Goal: Task Accomplishment & Management: Complete application form

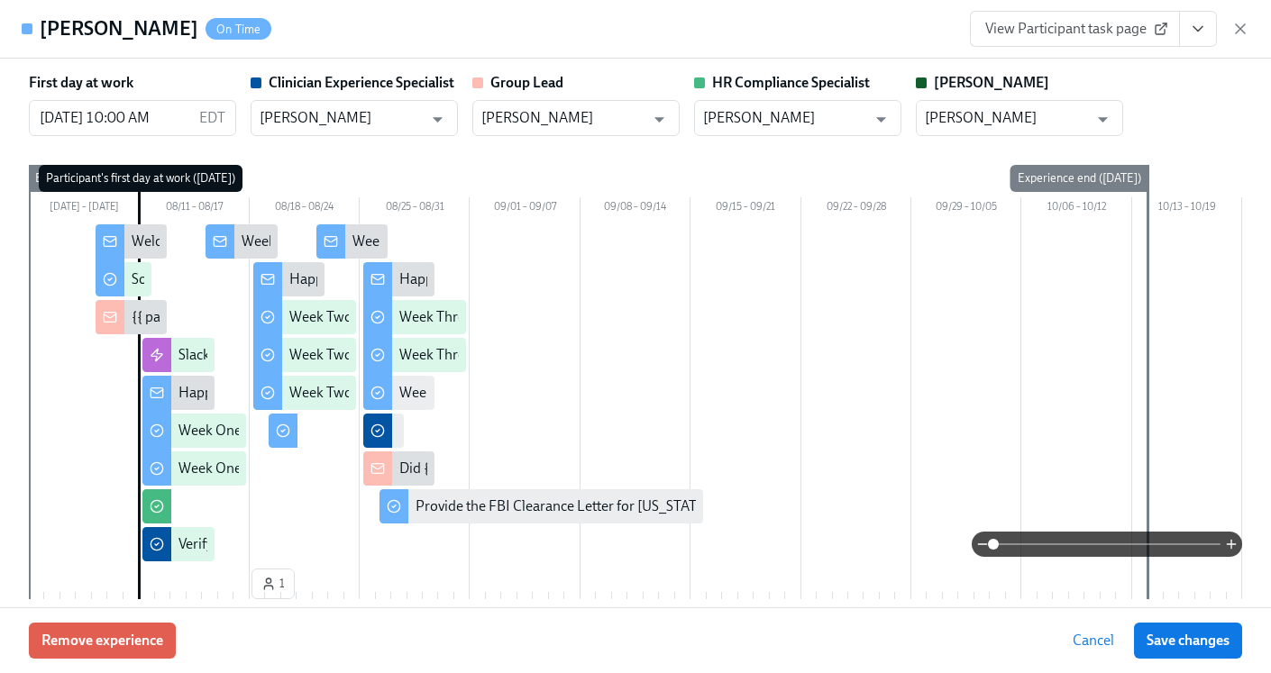
scroll to position [0, 29818]
click at [1235, 26] on icon "button" at bounding box center [1240, 29] width 18 height 18
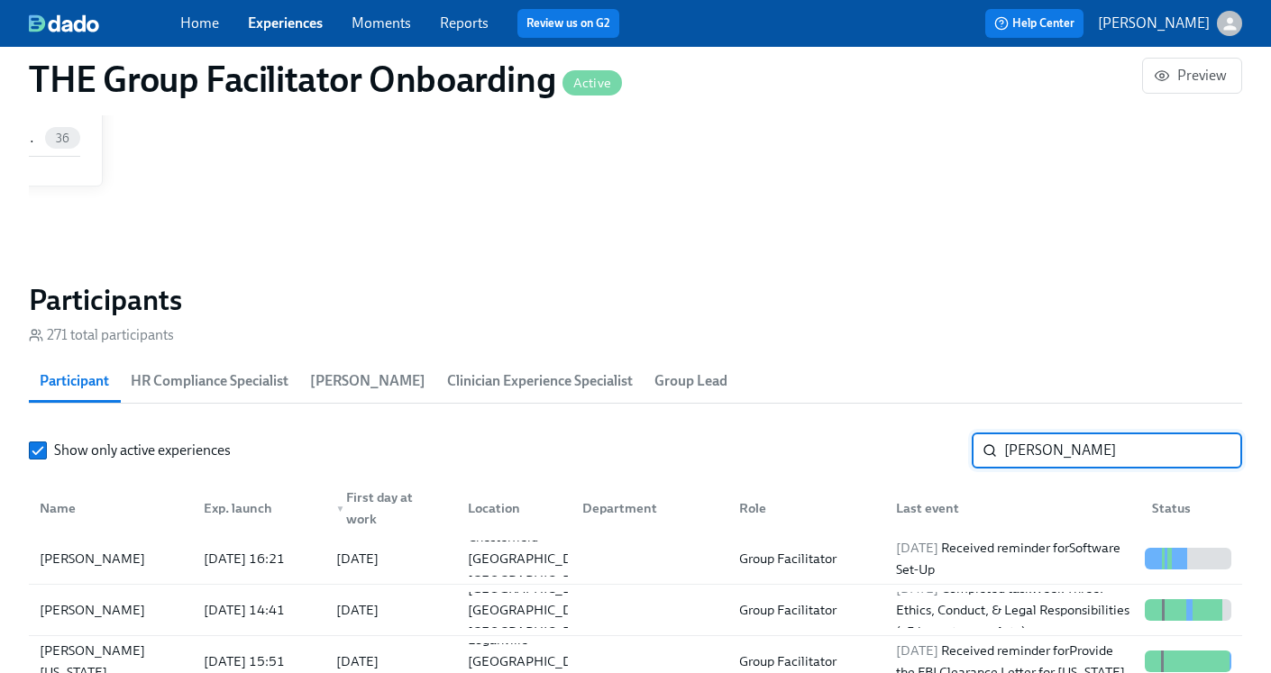
drag, startPoint x: 1047, startPoint y: 458, endPoint x: 868, endPoint y: 467, distance: 179.6
click at [872, 467] on div "Show only active experiences [PERSON_NAME] ​" at bounding box center [635, 451] width 1213 height 36
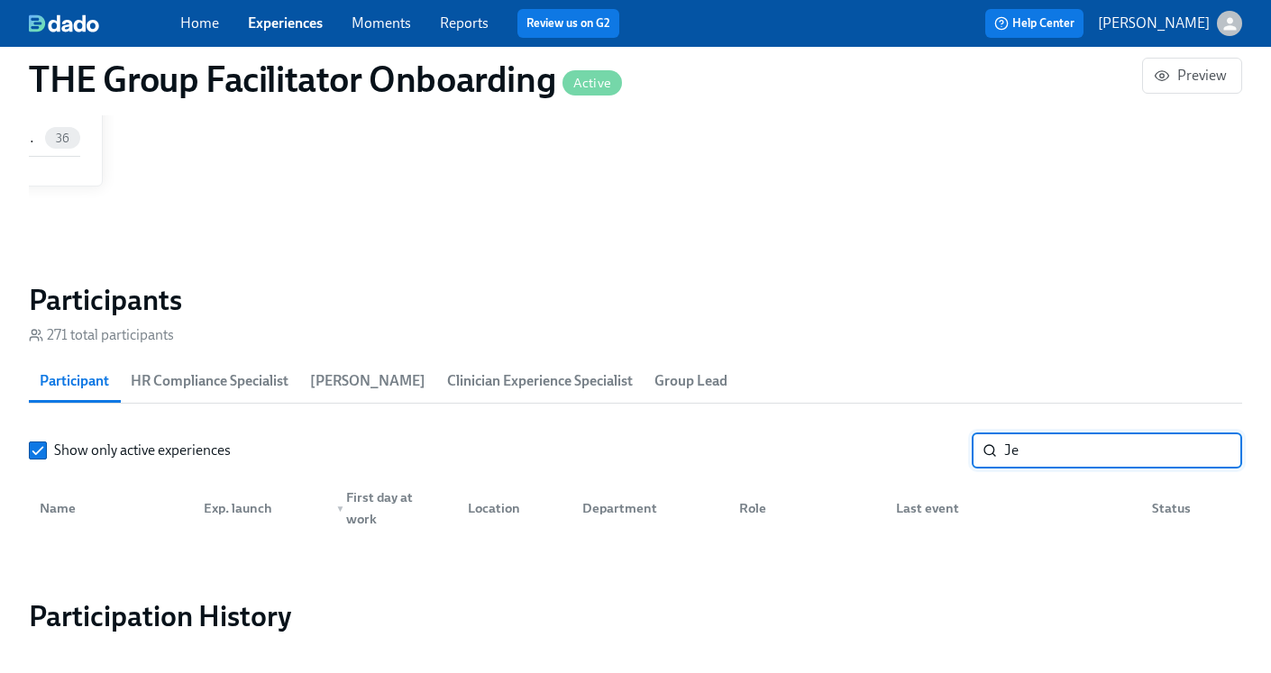
type input "J"
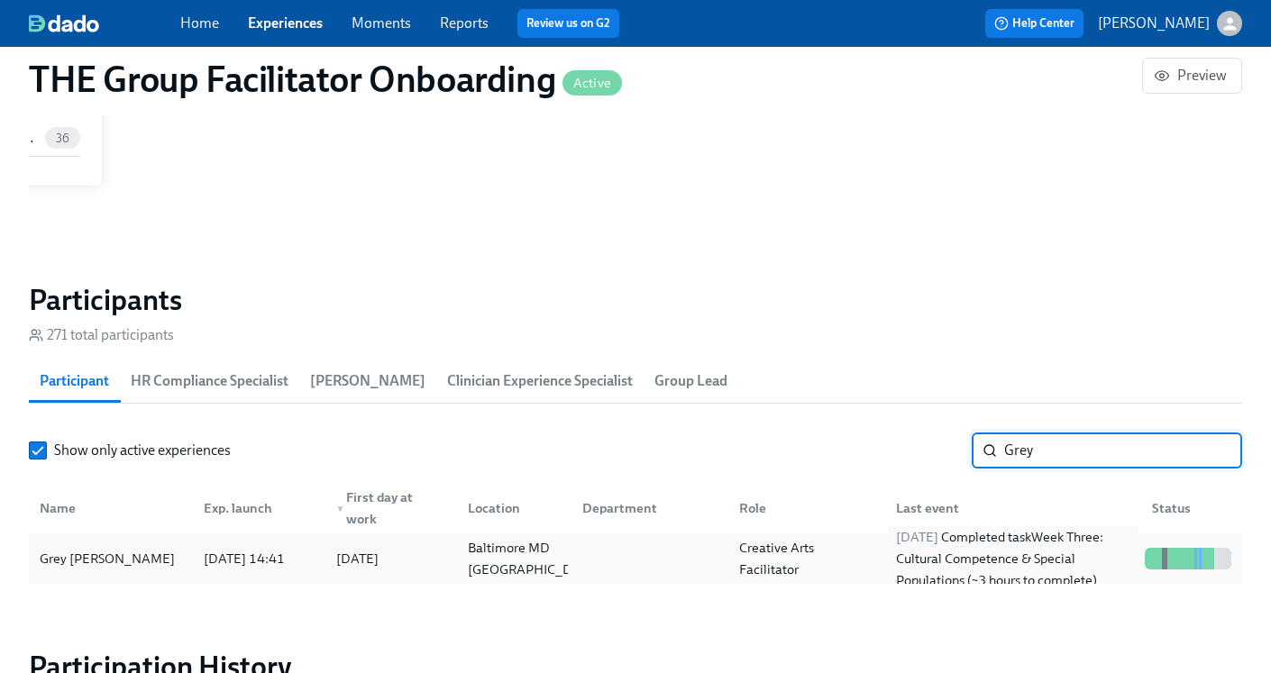
type input "Grey"
click at [946, 577] on div "[DATE] Completed task Week Three: Cultural Competence & Special Populations (~3…" at bounding box center [1013, 558] width 249 height 65
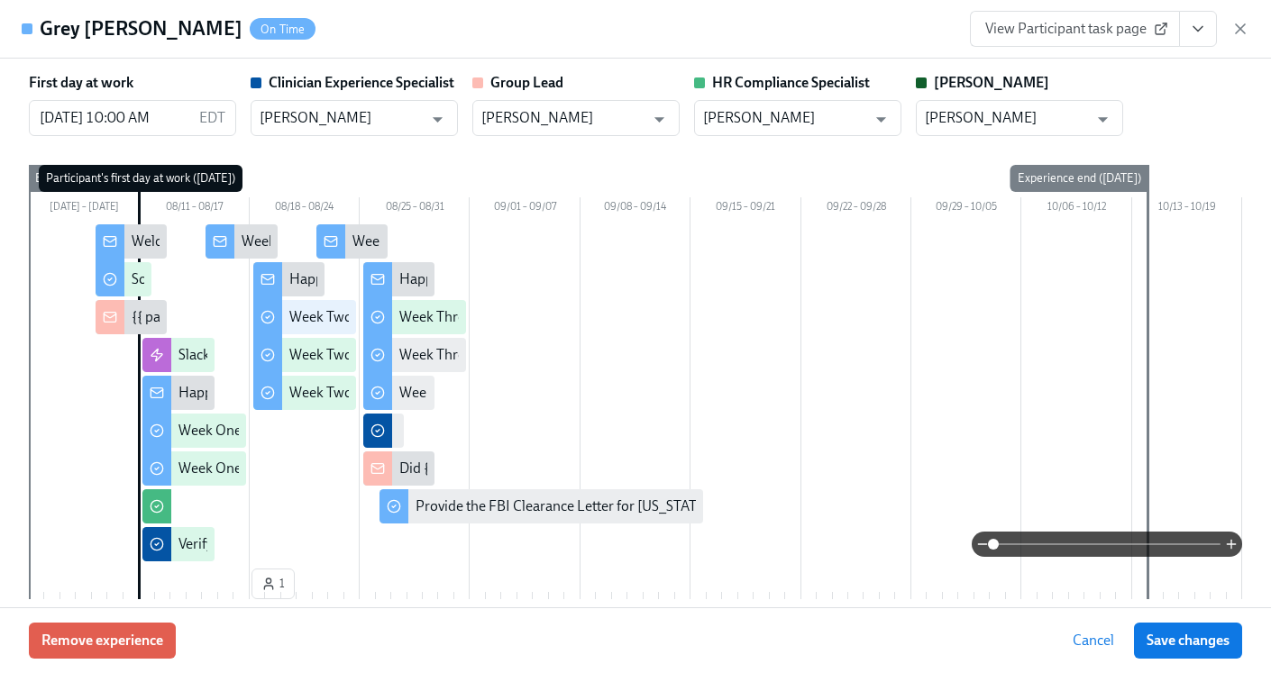
click at [1190, 38] on button "View task page" at bounding box center [1198, 29] width 38 height 36
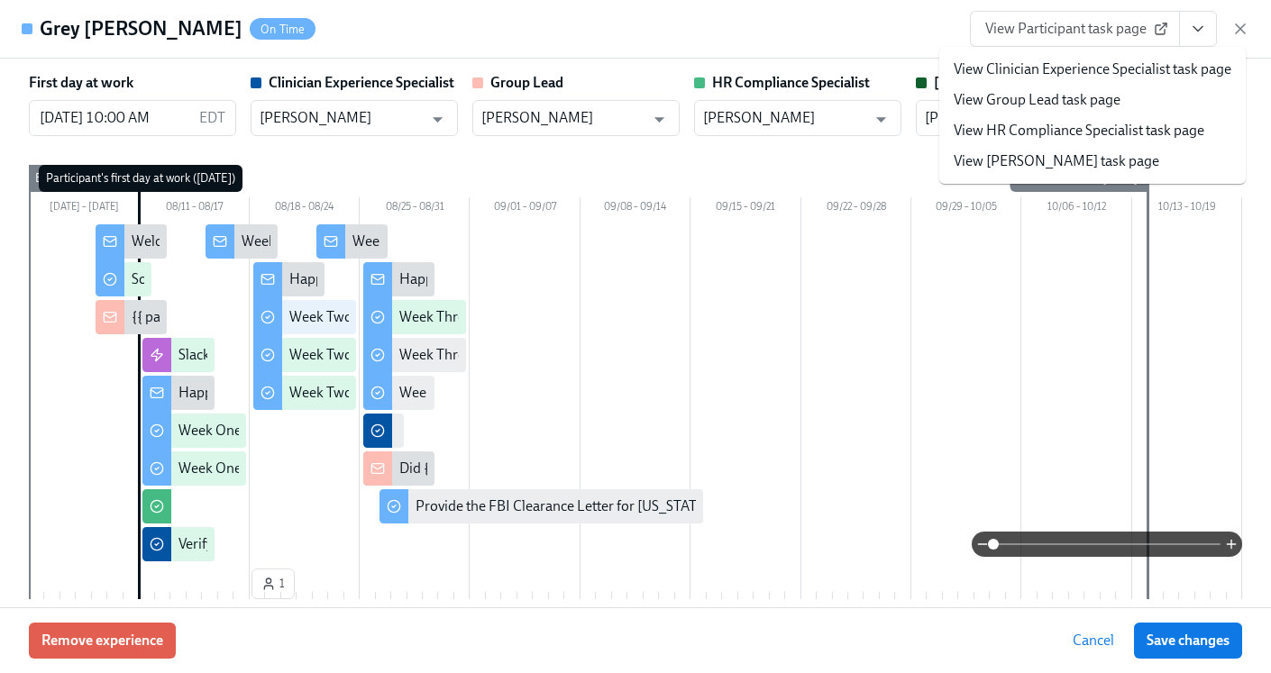
click at [1040, 126] on link "View HR Compliance Specialist task page" at bounding box center [1079, 131] width 251 height 20
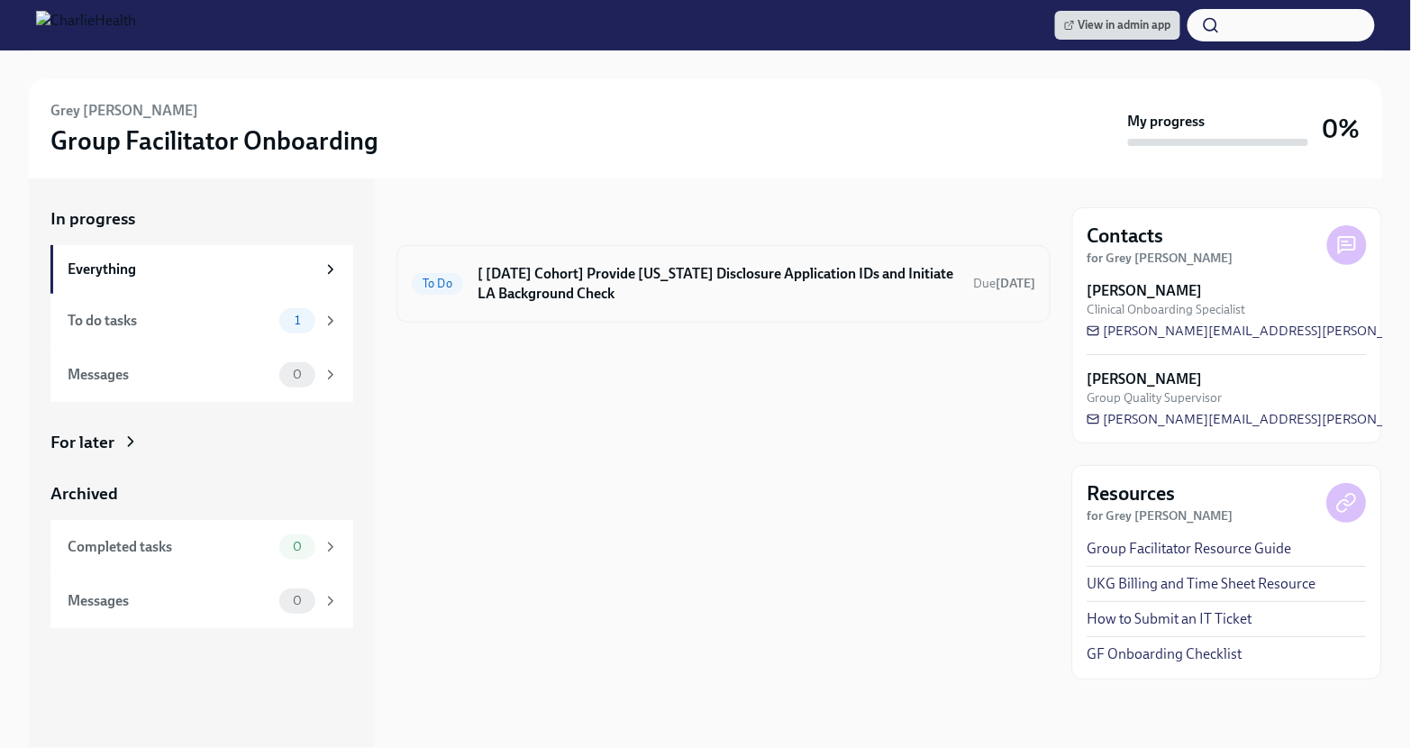
click at [586, 282] on h6 "[ [DATE] Cohort] Provide [US_STATE] Disclosure Application IDs and Initiate LA …" at bounding box center [718, 284] width 481 height 40
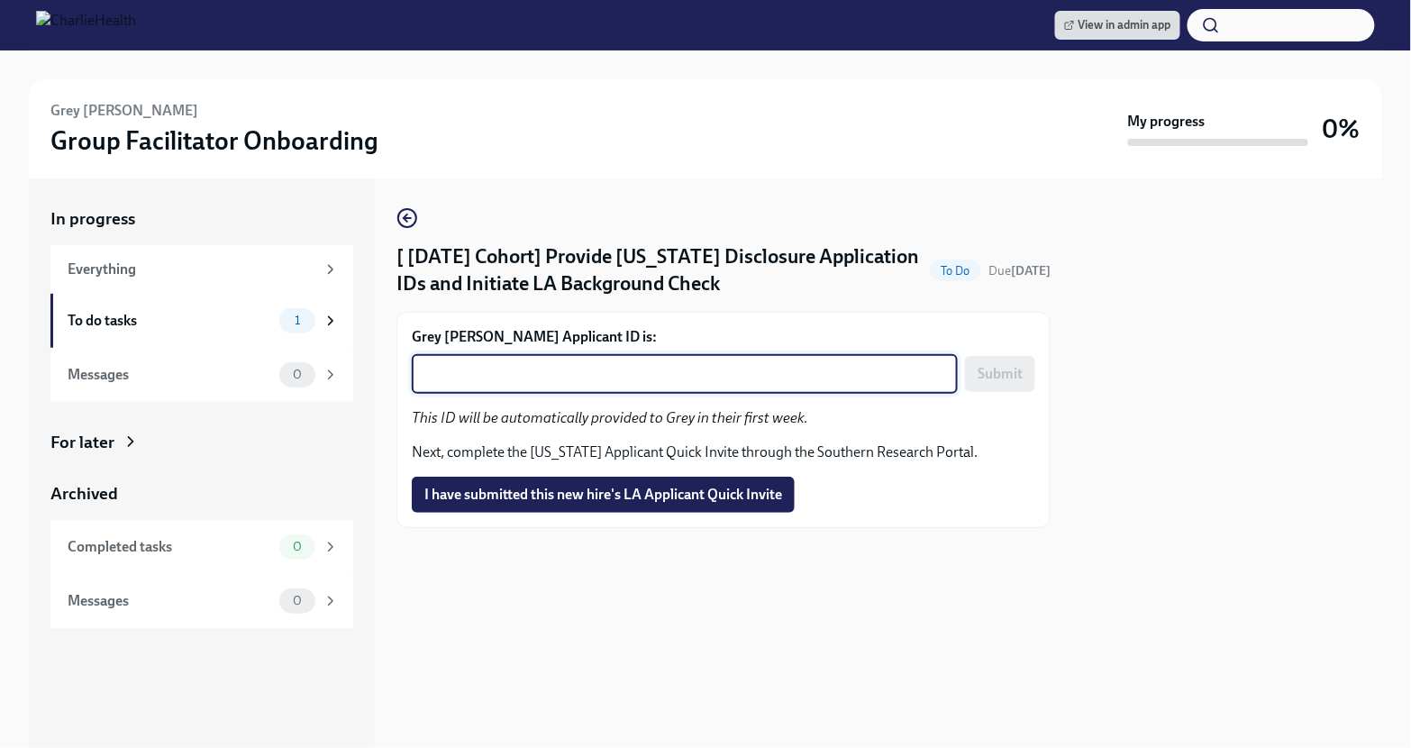
click at [552, 364] on textarea "Grey Stuewe's Applicant ID is:" at bounding box center [685, 374] width 525 height 22
paste textarea "1242629"
type textarea "1242629"
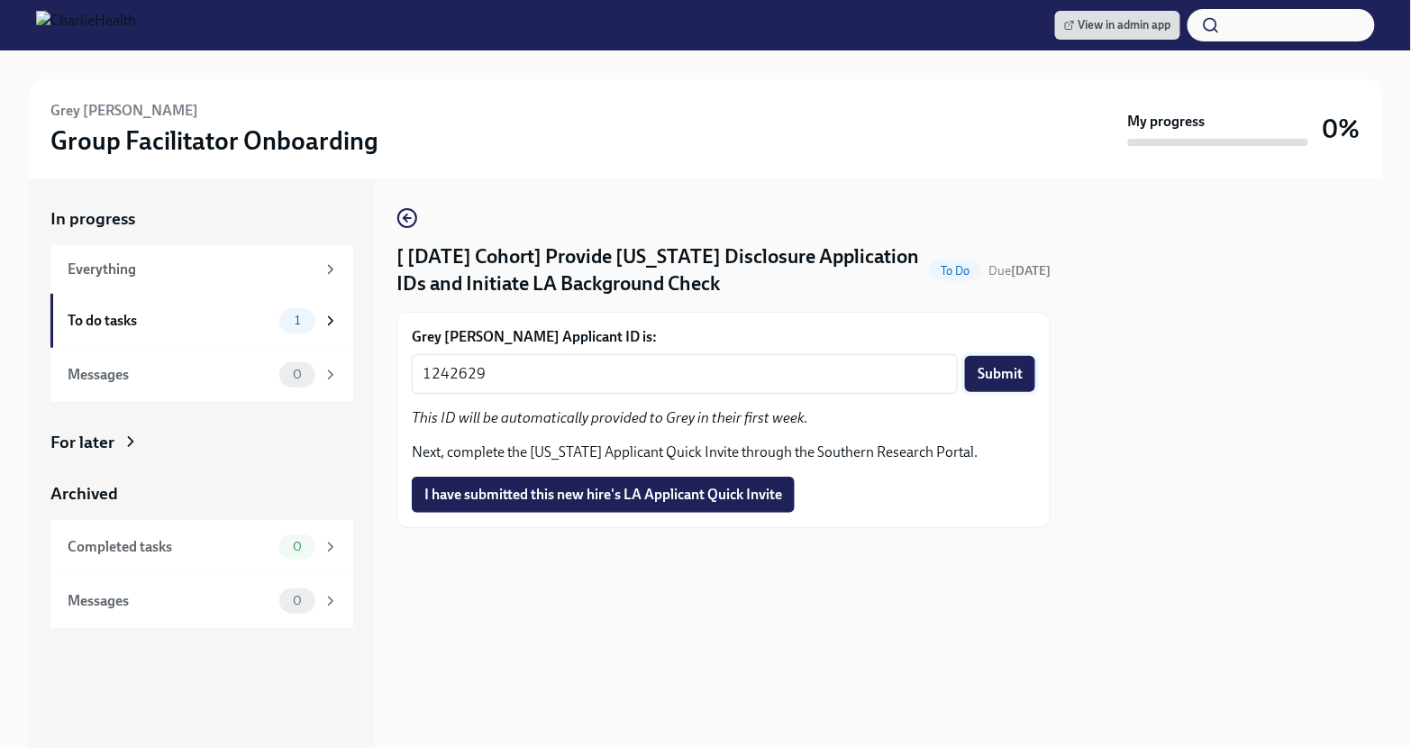
click at [1007, 371] on span "Submit" at bounding box center [1000, 374] width 45 height 18
click at [641, 499] on span "I have submitted this new hire's LA Applicant Quick Invite" at bounding box center [604, 495] width 358 height 18
